Goal: Task Accomplishment & Management: Use online tool/utility

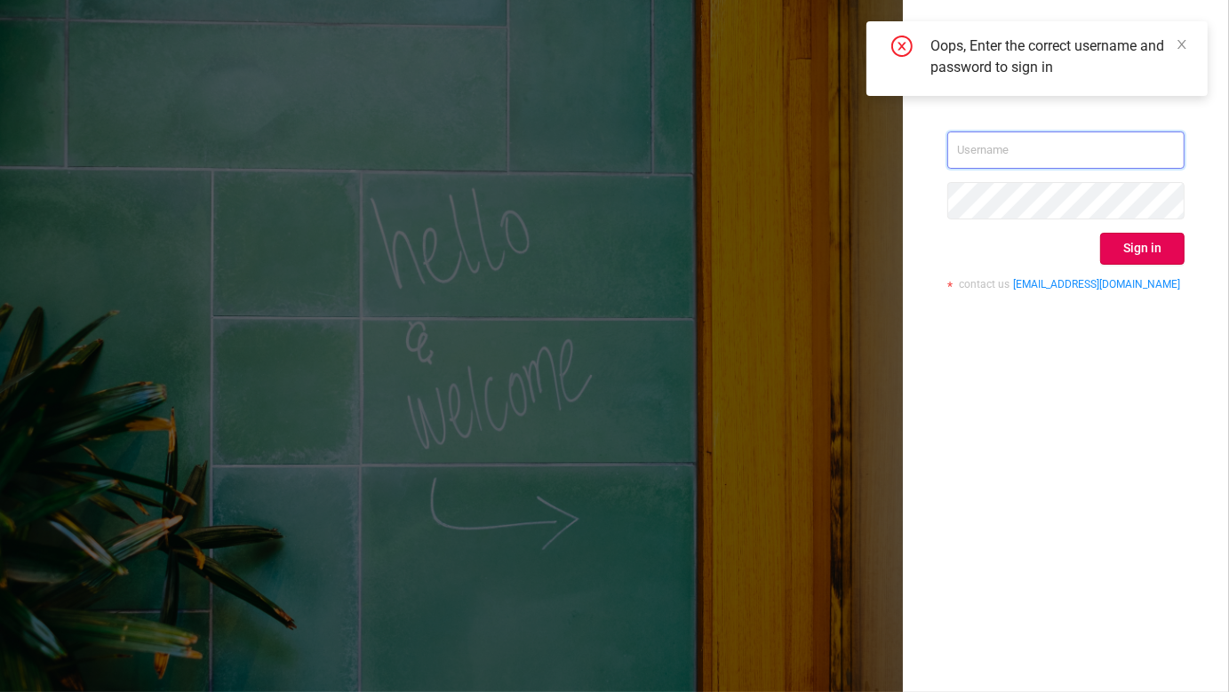
click at [1089, 143] on input "text" at bounding box center [1066, 150] width 237 height 37
type input "[EMAIL_ADDRESS][DOMAIN_NAME]"
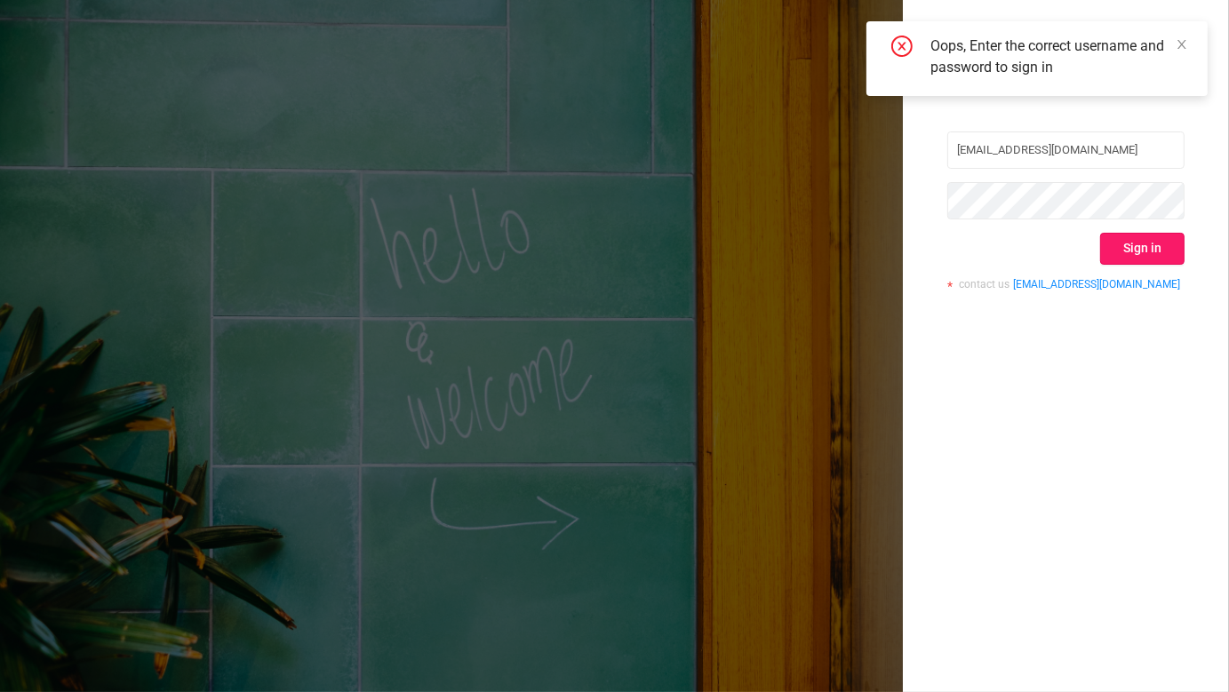
click at [1138, 250] on button "Sign in" at bounding box center [1143, 249] width 84 height 32
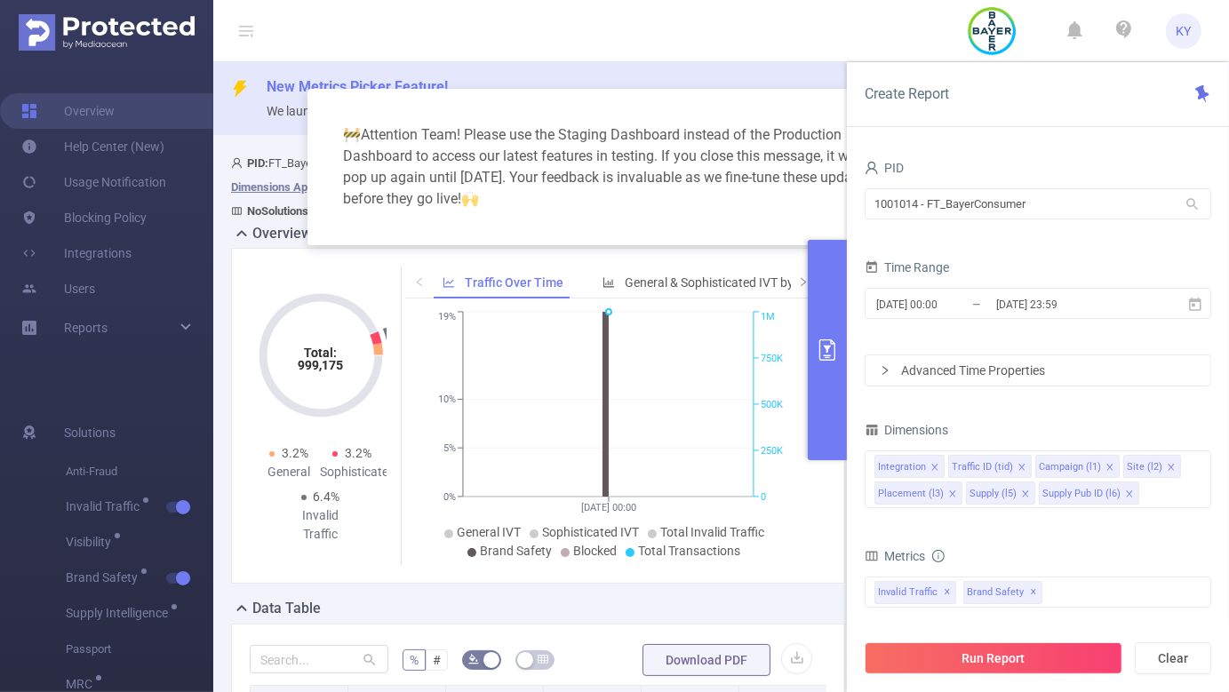
click at [829, 385] on button "primary" at bounding box center [827, 350] width 39 height 220
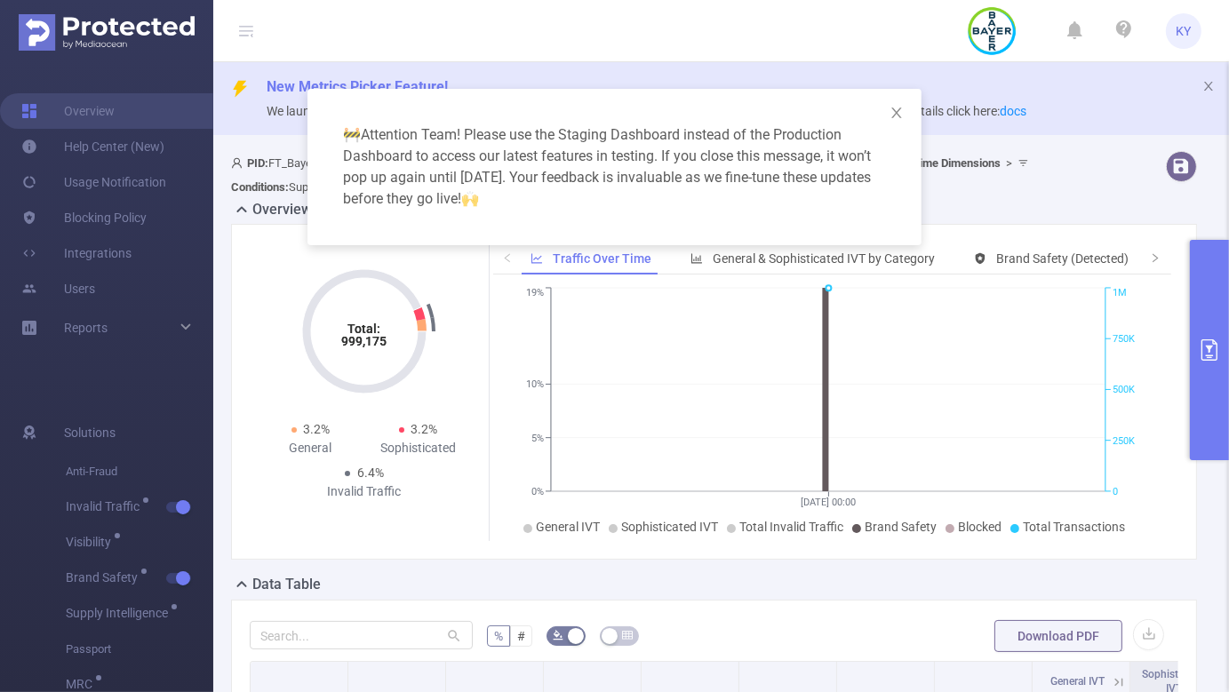
click at [886, 620] on div "🚧 Attention Team! Please use the Staging Dashboard instead of the Production Da…" at bounding box center [614, 346] width 1229 height 692
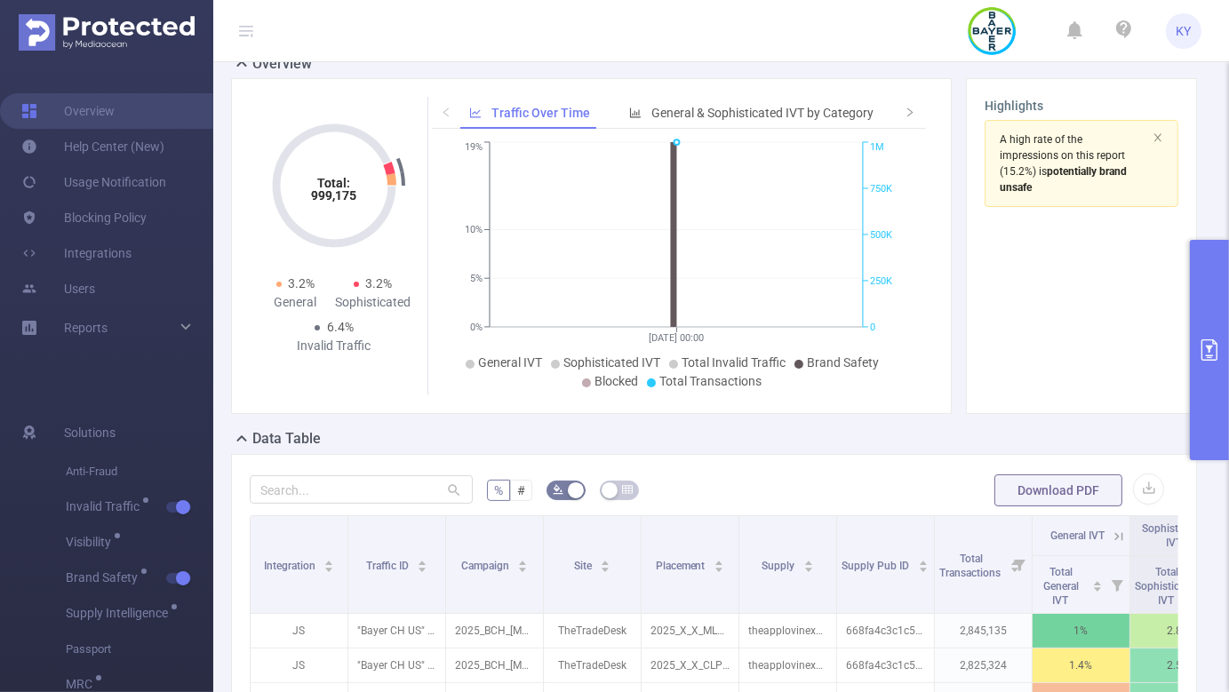
scroll to position [708, 0]
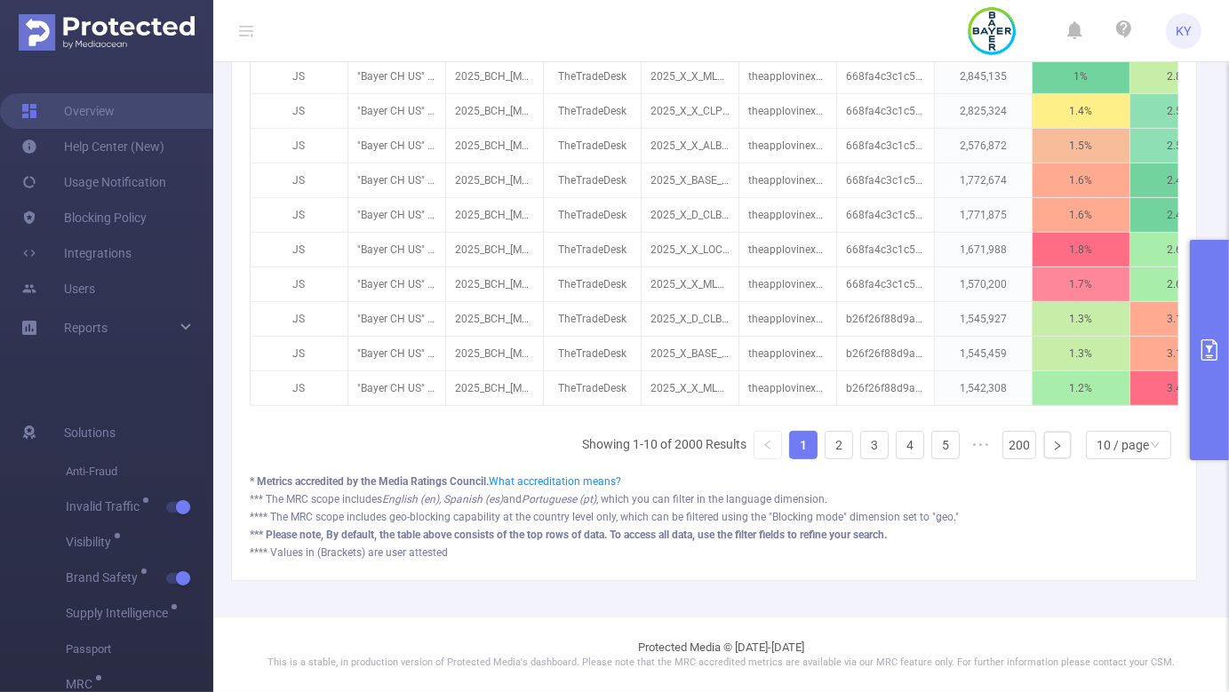
click at [1214, 327] on button "primary" at bounding box center [1209, 350] width 39 height 220
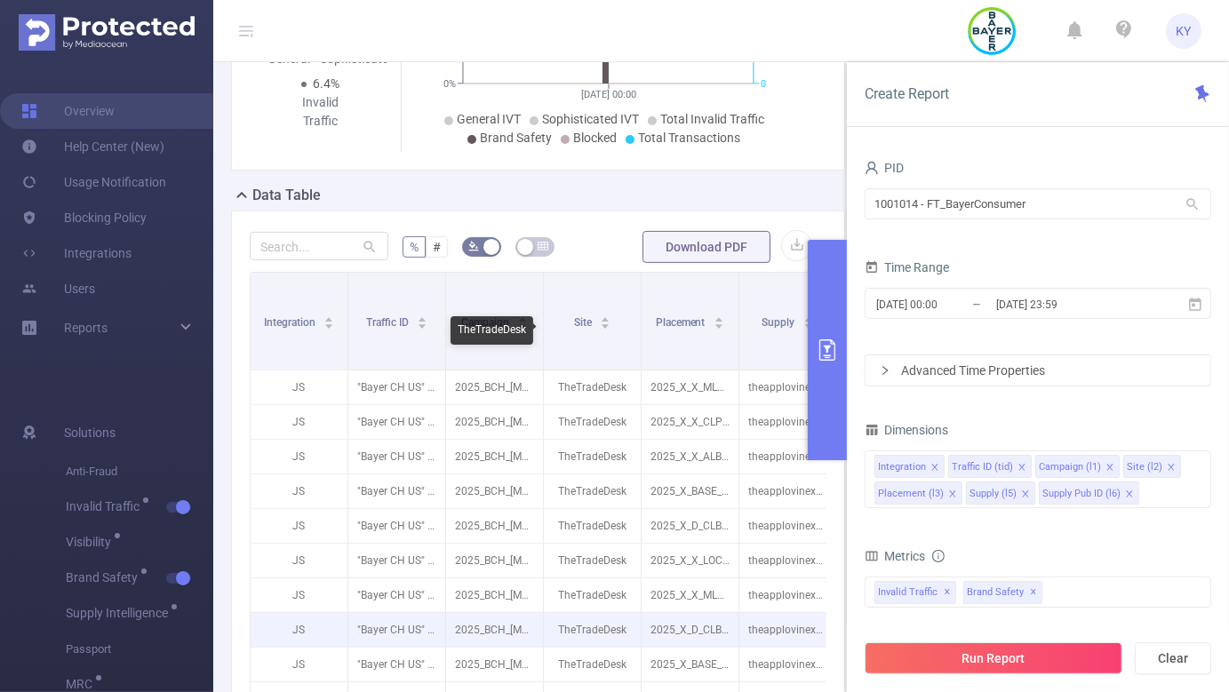
scroll to position [11, 0]
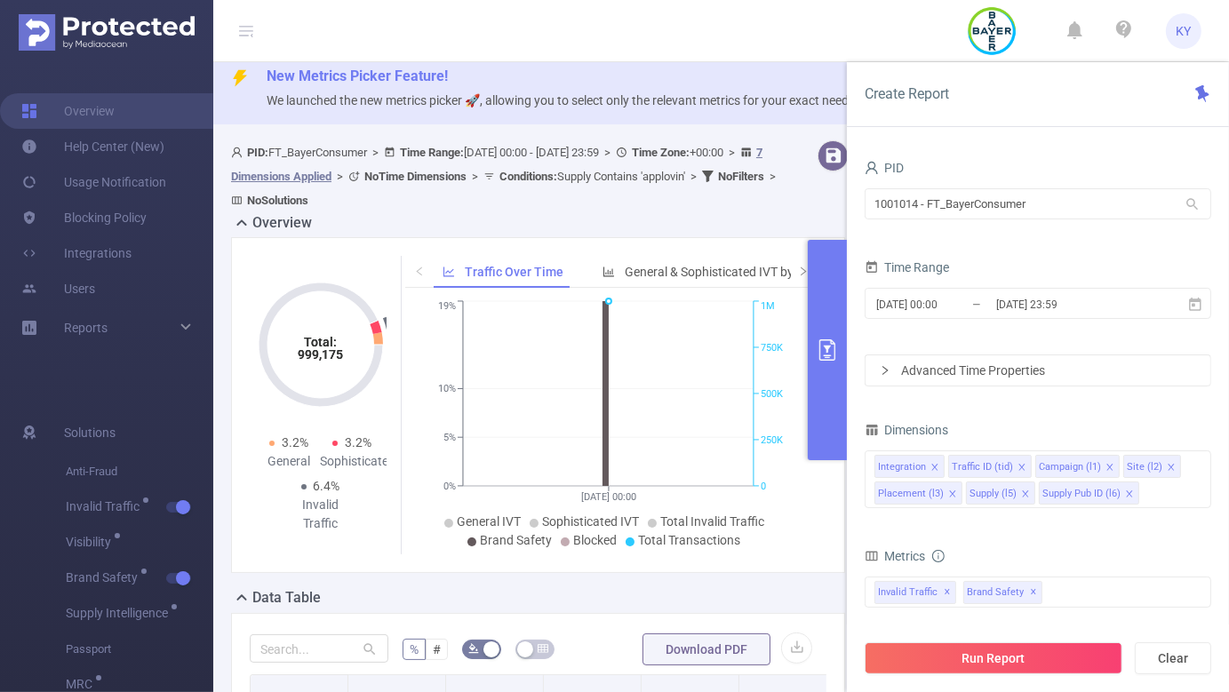
click at [1085, 356] on div "Advanced Time Properties" at bounding box center [1038, 371] width 345 height 30
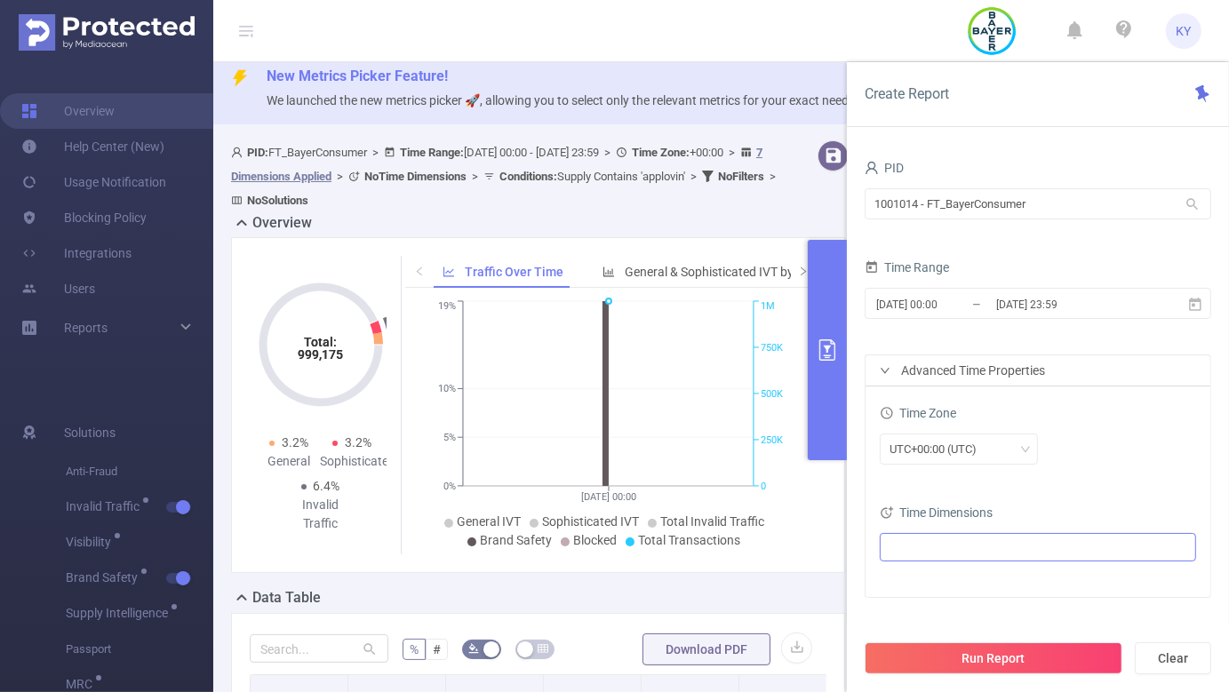
click at [1044, 540] on ul at bounding box center [1031, 547] width 292 height 27
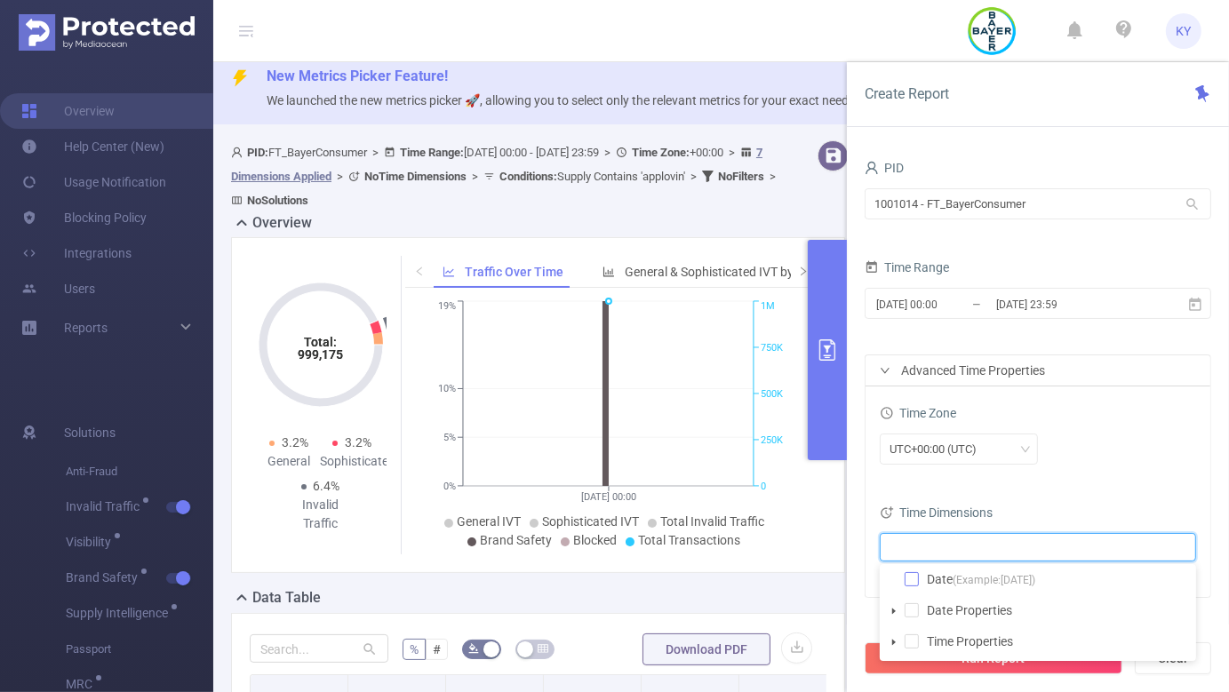
click at [915, 580] on span at bounding box center [912, 579] width 14 height 14
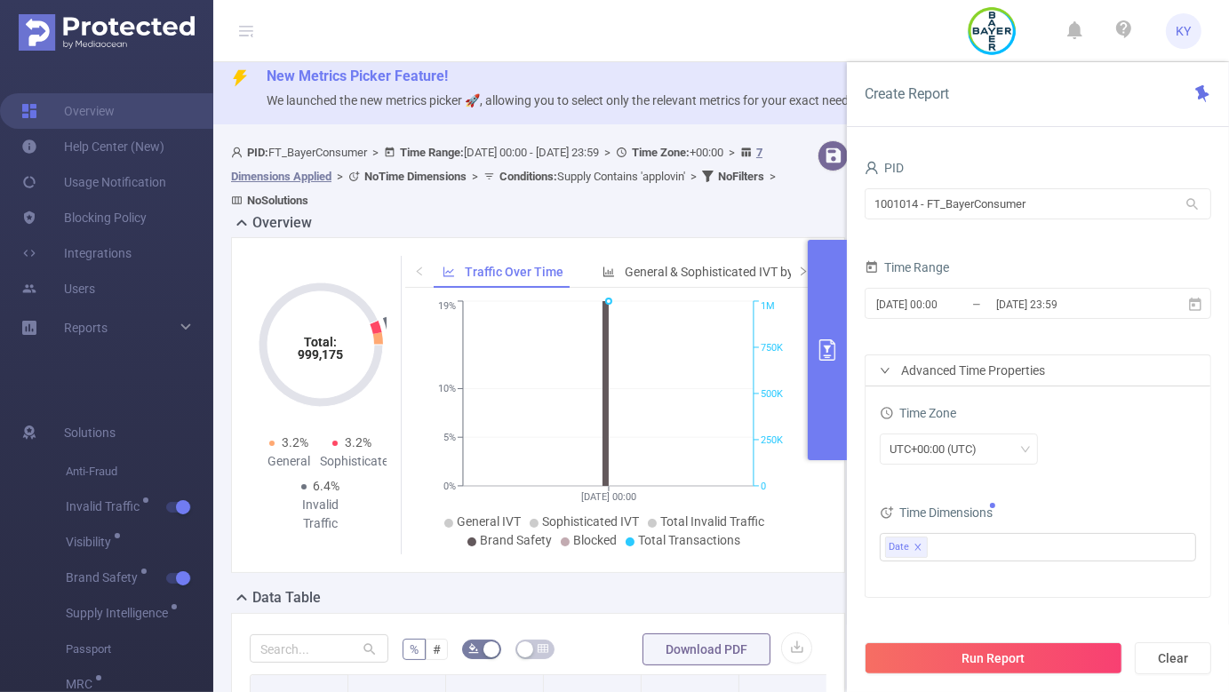
click at [866, 640] on div "Run Report Clear" at bounding box center [1038, 659] width 382 height 68
click at [875, 657] on button "Run Report" at bounding box center [994, 659] width 258 height 32
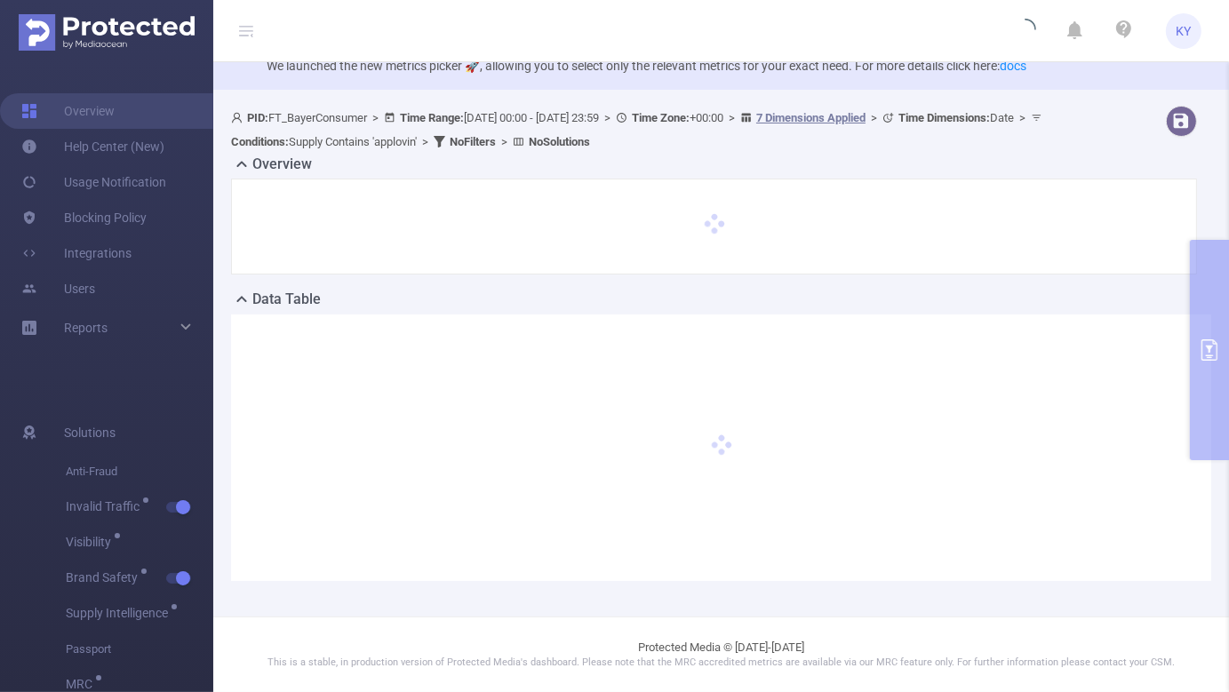
scroll to position [44, 0]
click at [247, 33] on icon at bounding box center [246, 31] width 14 height 14
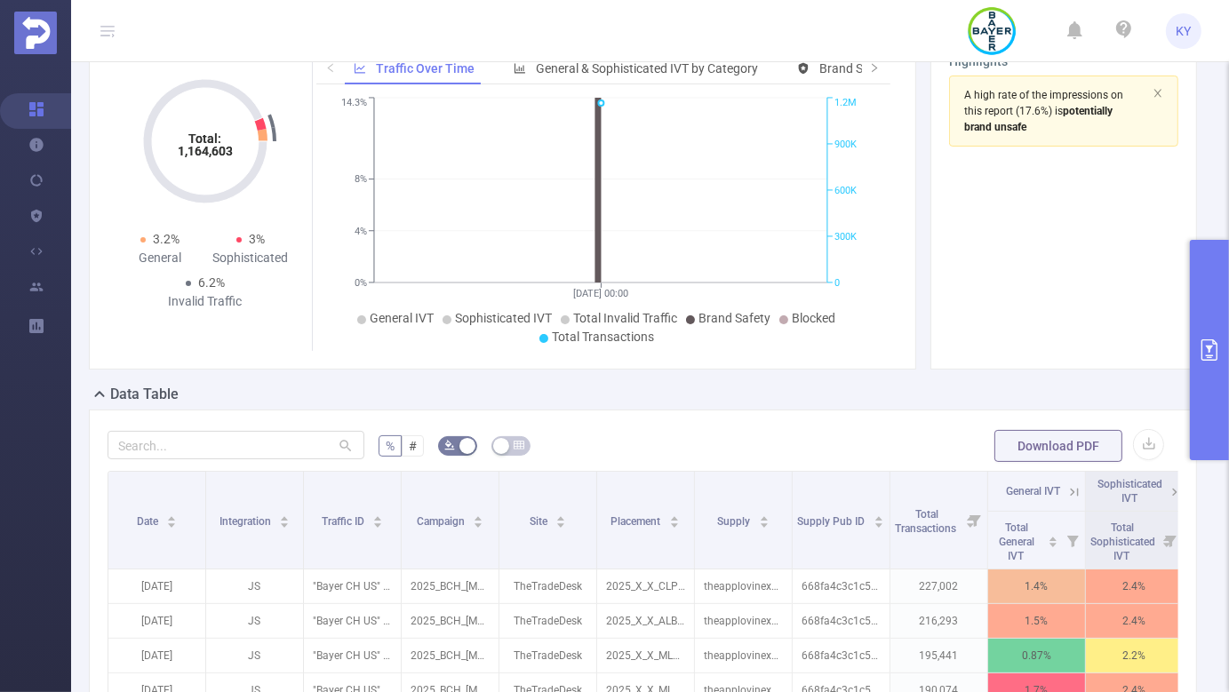
scroll to position [188, 0]
